Goal: Find contact information: Find contact information

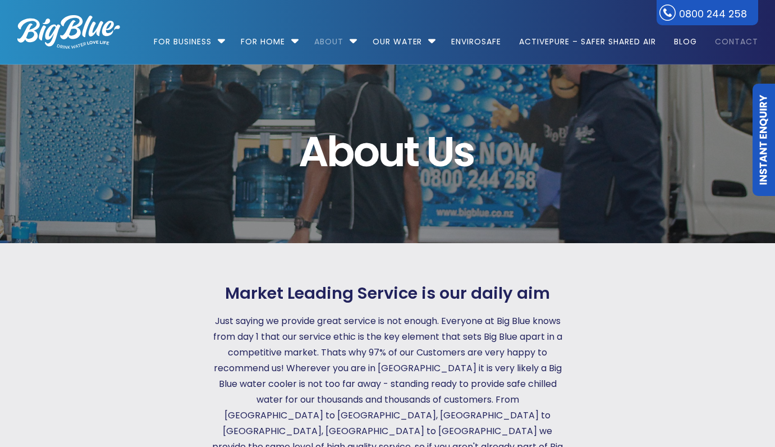
click at [726, 48] on link "Contact" at bounding box center [732, 36] width 51 height 72
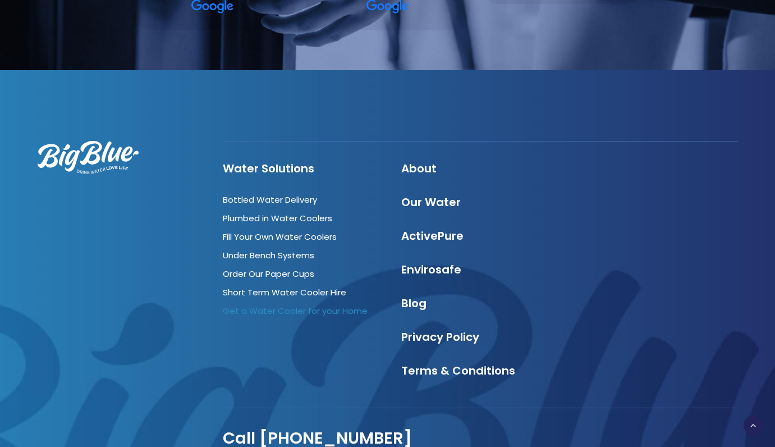
scroll to position [1211, 0]
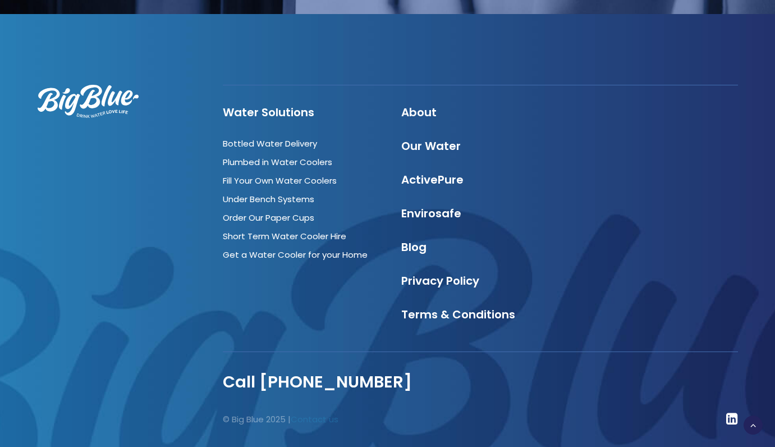
click at [309, 413] on link "Contact us" at bounding box center [315, 419] width 48 height 12
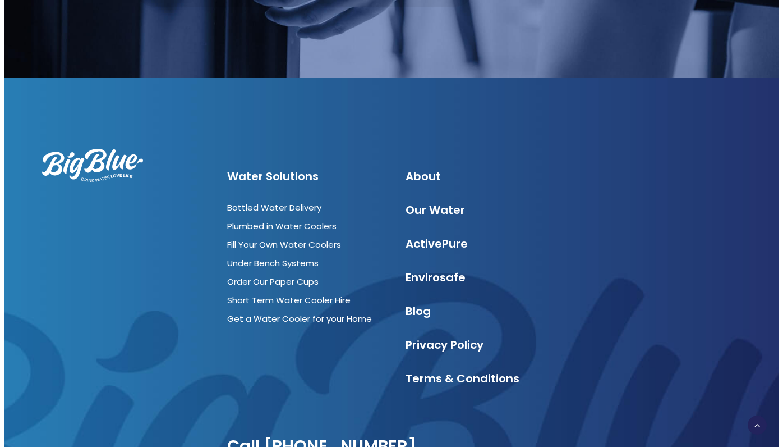
scroll to position [1241, 0]
